Goal: Find specific page/section: Find specific page/section

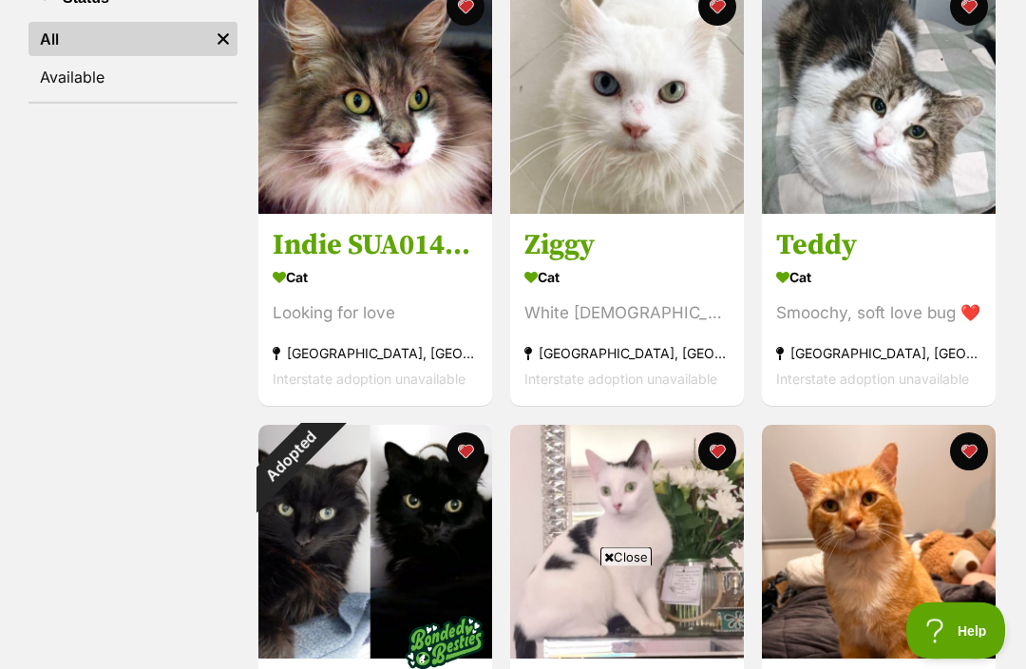
scroll to position [408, 0]
click at [325, 115] on img at bounding box center [375, 97] width 234 height 234
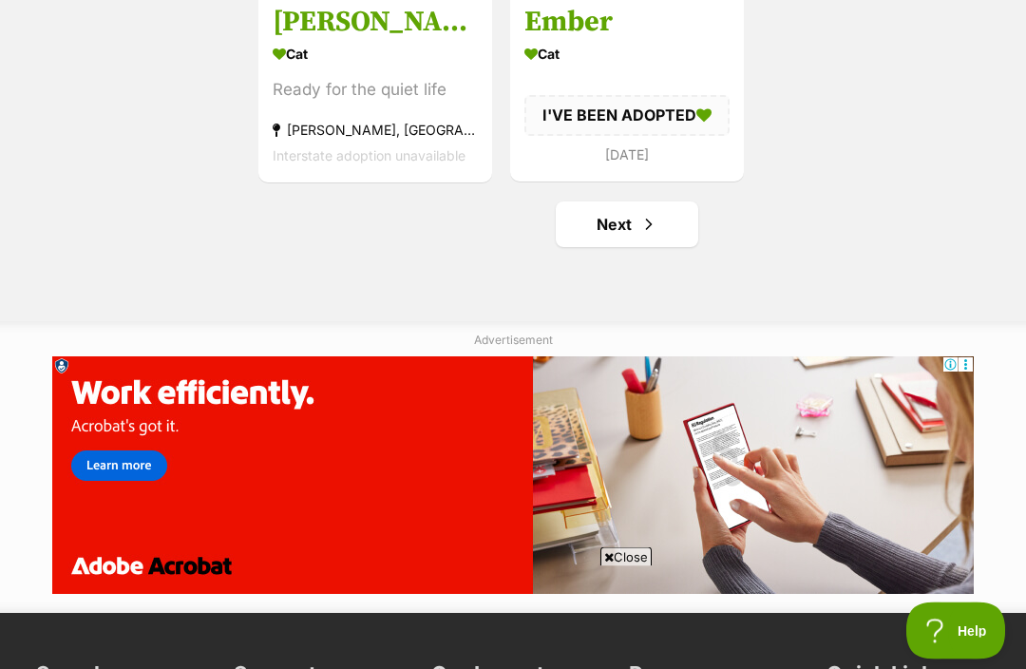
scroll to position [3322, 0]
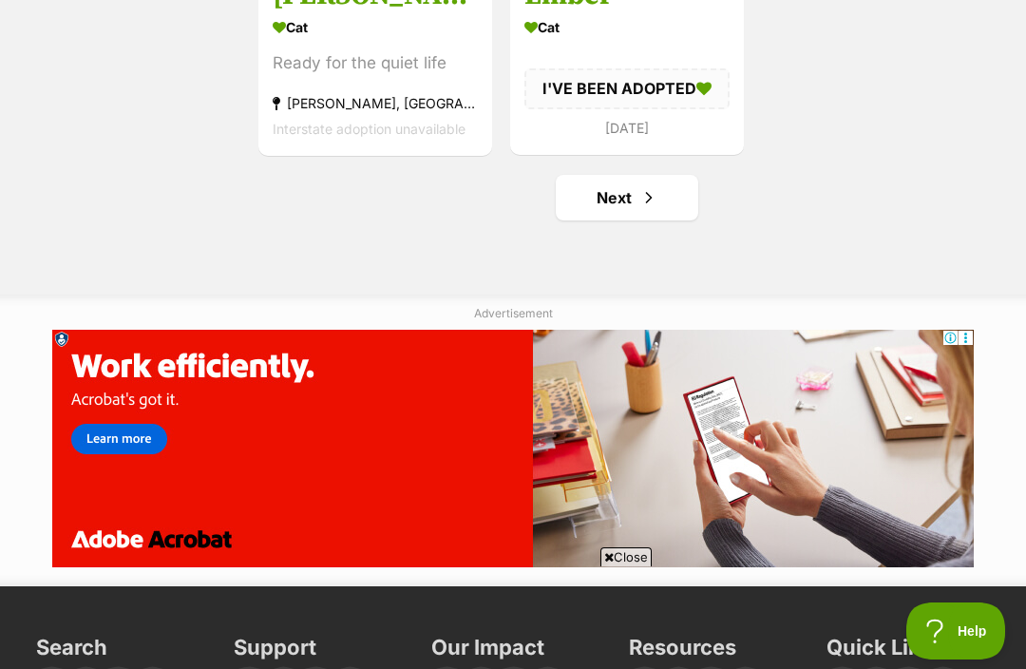
click at [615, 210] on link "Next" at bounding box center [627, 198] width 142 height 46
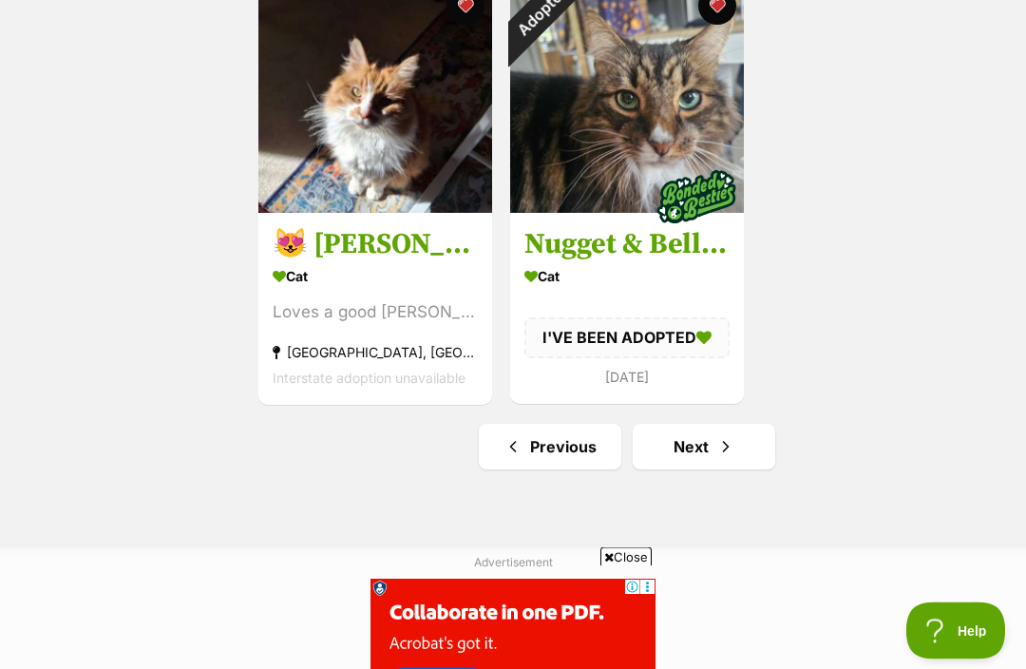
scroll to position [3071, 0]
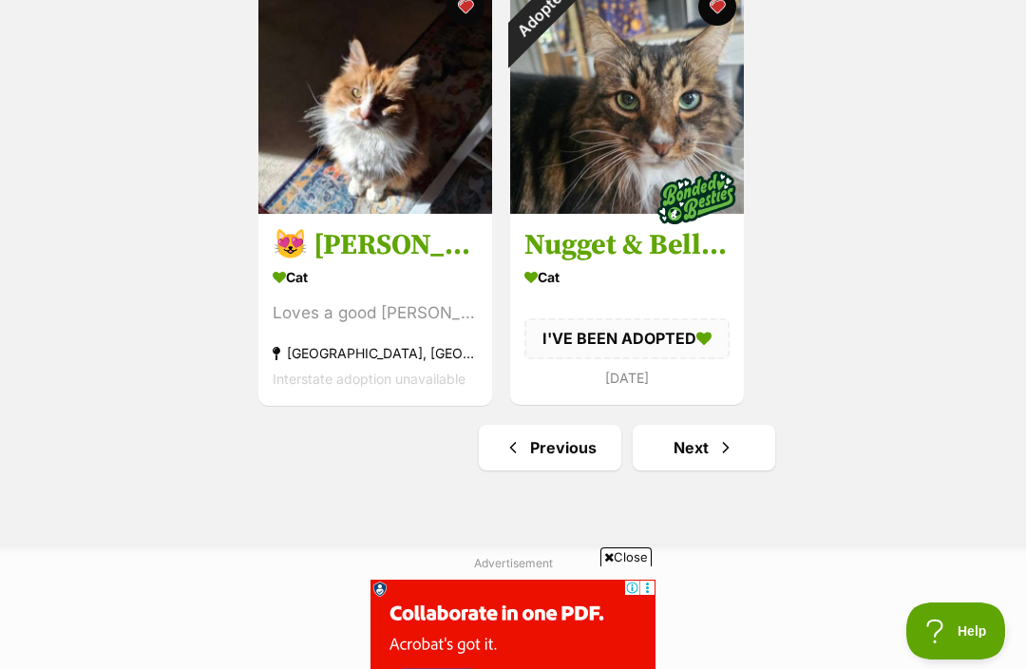
click at [713, 456] on link "Next" at bounding box center [704, 448] width 142 height 46
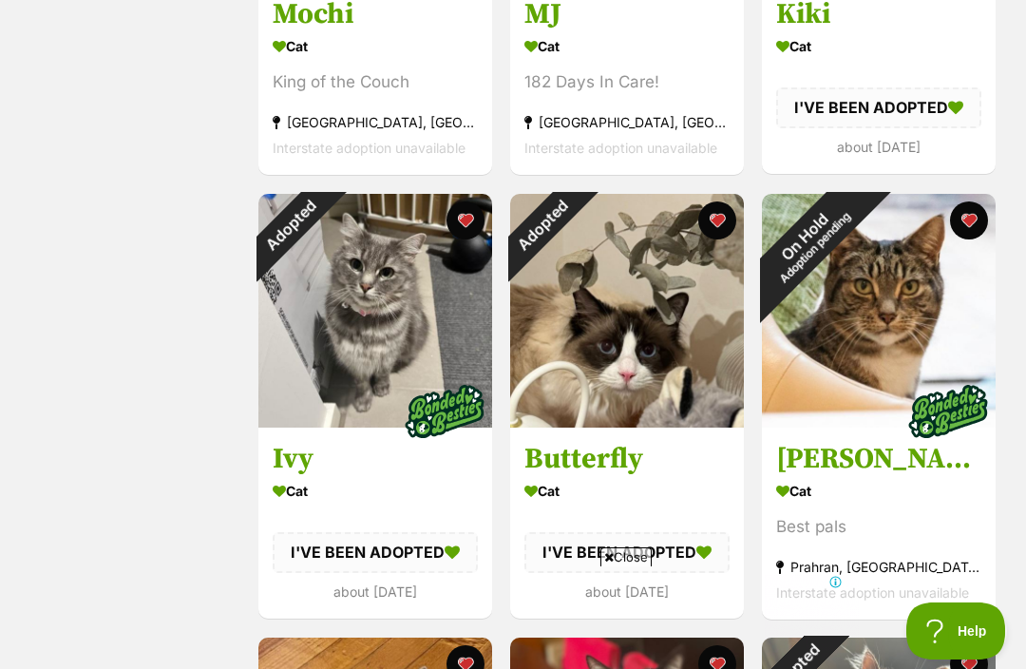
scroll to position [612, 0]
